Goal: Check status: Check status

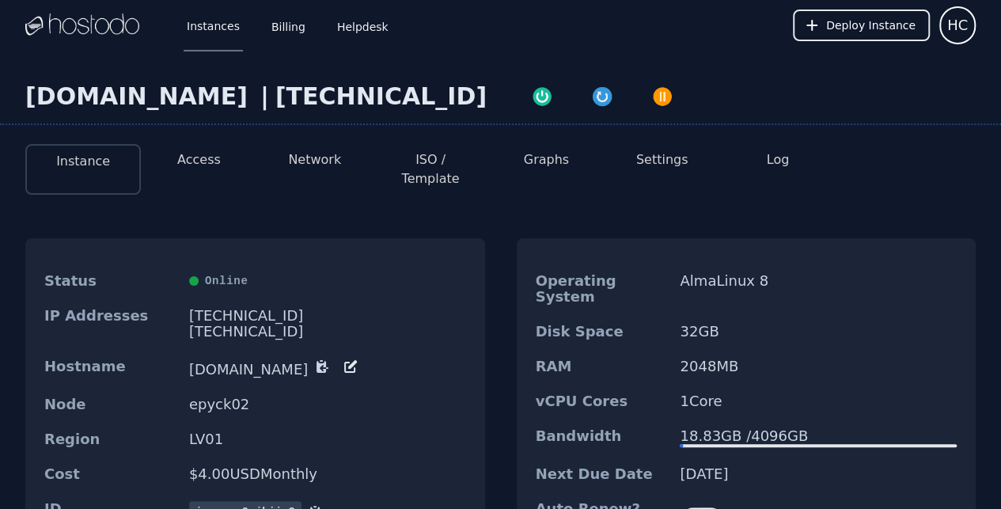
click at [219, 36] on link "Instances" at bounding box center [213, 25] width 59 height 52
